Goal: Transaction & Acquisition: Purchase product/service

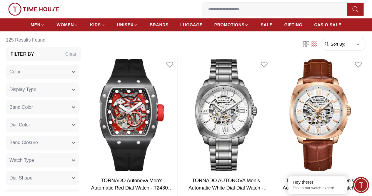
scroll to position [235, 0]
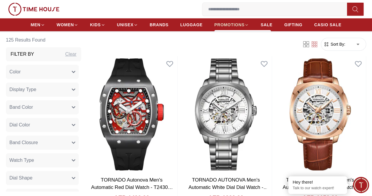
click at [247, 26] on icon at bounding box center [246, 25] width 4 height 4
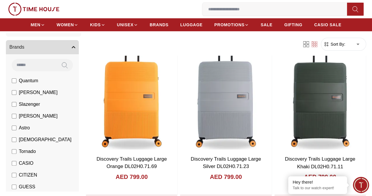
scroll to position [59, 0]
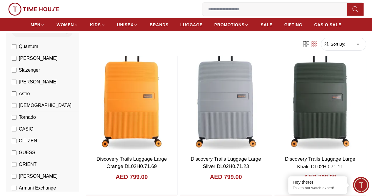
click at [36, 118] on span "Tornado" at bounding box center [27, 117] width 17 height 7
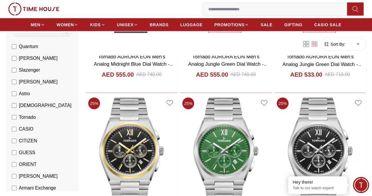
scroll to position [706, 0]
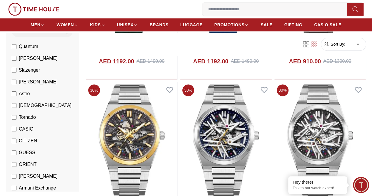
scroll to position [1529, 0]
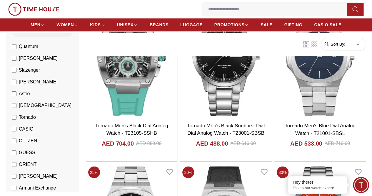
scroll to position [2706, 0]
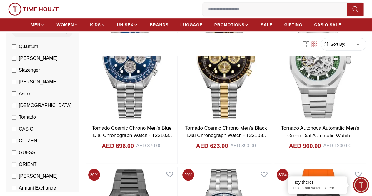
scroll to position [3500, 0]
